Goal: Information Seeking & Learning: Learn about a topic

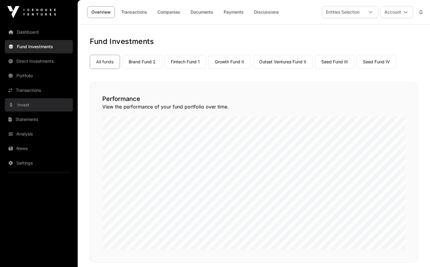
click at [28, 107] on link "Invest" at bounding box center [39, 104] width 68 height 13
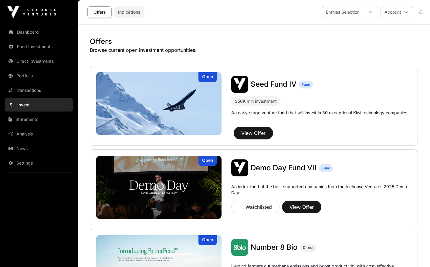
click at [129, 13] on link "Indications" at bounding box center [129, 12] width 30 height 12
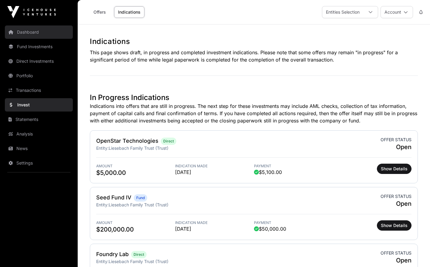
click at [29, 34] on link "Dashboard" at bounding box center [39, 31] width 68 height 13
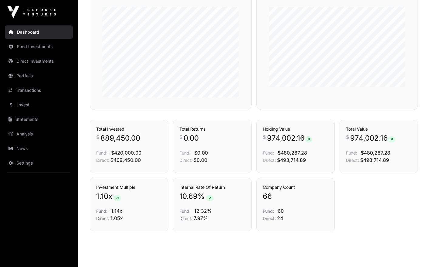
scroll to position [287, 0]
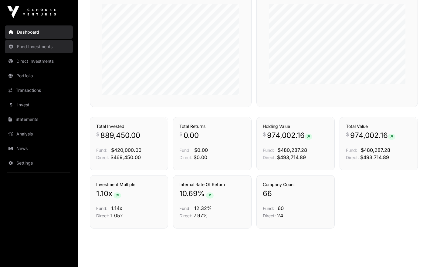
click at [46, 47] on link "Fund Investments" at bounding box center [39, 46] width 68 height 13
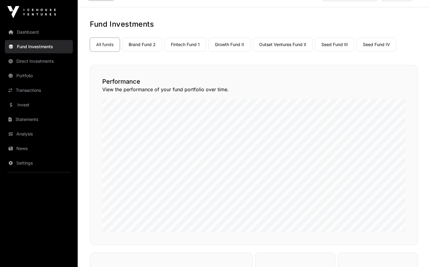
scroll to position [16, 0]
click at [364, 46] on link "Seed Fund IV" at bounding box center [376, 45] width 40 height 14
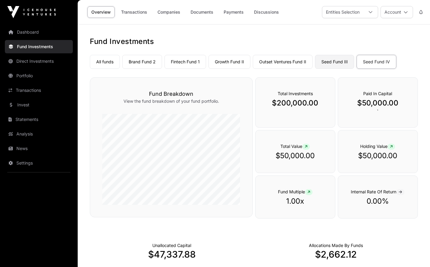
click at [328, 65] on link "Seed Fund III" at bounding box center [334, 62] width 39 height 14
click at [400, 192] on icon at bounding box center [400, 192] width 3 height 4
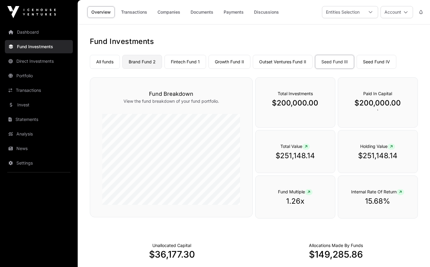
click at [141, 65] on link "Brand Fund 2" at bounding box center [142, 62] width 40 height 14
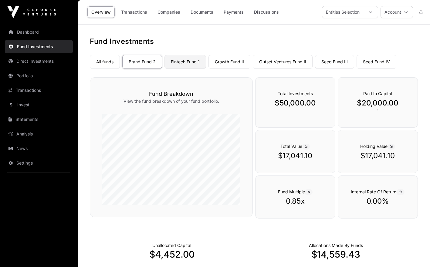
click at [183, 65] on link "Fintech Fund 1" at bounding box center [185, 62] width 42 height 14
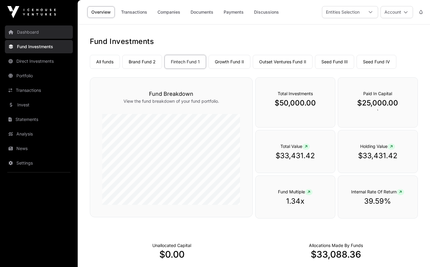
click at [25, 34] on link "Dashboard" at bounding box center [39, 31] width 68 height 13
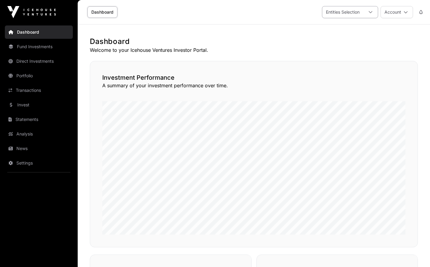
click at [367, 13] on div at bounding box center [370, 12] width 15 height 12
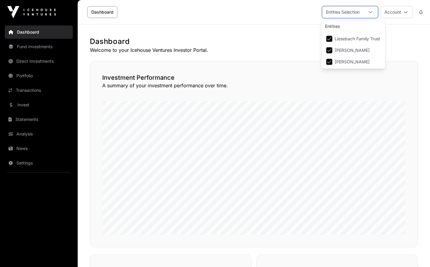
scroll to position [6, 4]
click at [367, 13] on div at bounding box center [370, 12] width 15 height 12
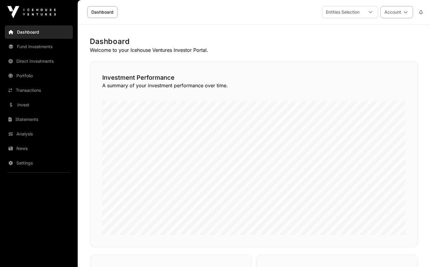
click at [391, 14] on button "Account" at bounding box center [396, 12] width 32 height 12
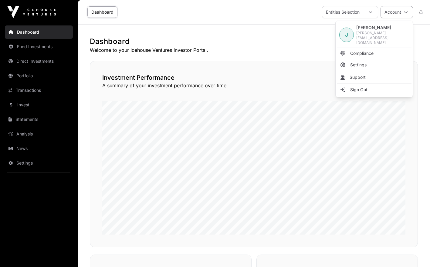
click at [391, 14] on button "Account" at bounding box center [396, 12] width 32 height 12
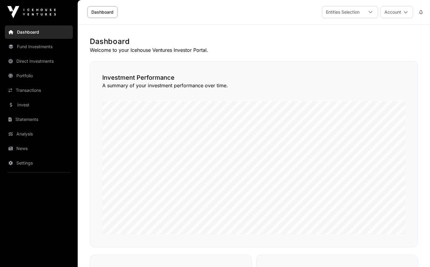
click at [109, 15] on link "Dashboard" at bounding box center [102, 12] width 30 height 12
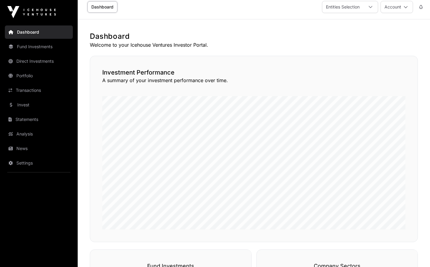
scroll to position [0, 0]
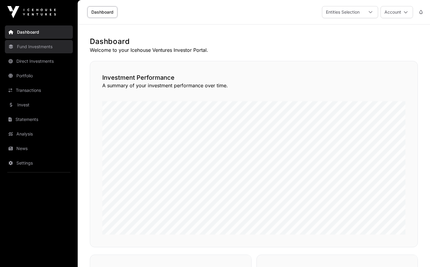
click at [46, 45] on link "Fund Investments" at bounding box center [39, 46] width 68 height 13
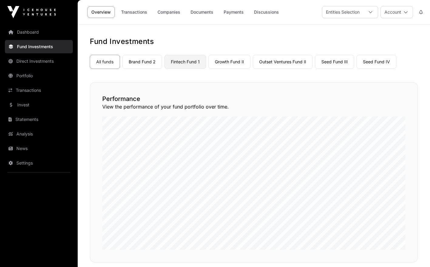
click at [176, 60] on link "Fintech Fund 1" at bounding box center [185, 62] width 42 height 14
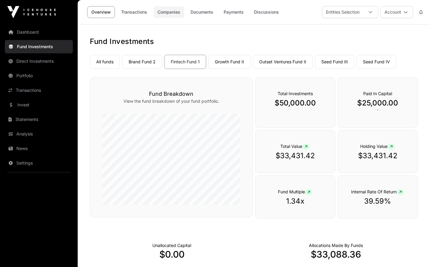
click at [168, 13] on link "Companies" at bounding box center [168, 12] width 31 height 12
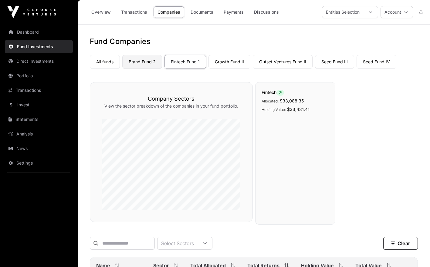
click at [145, 61] on link "Brand Fund 2" at bounding box center [142, 62] width 40 height 14
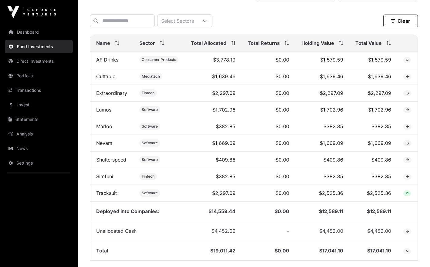
scroll to position [222, 0]
click at [408, 62] on icon at bounding box center [406, 61] width 3 height 4
click at [113, 63] on link "AF Drinks" at bounding box center [107, 60] width 22 height 6
